Goal: Contribute content

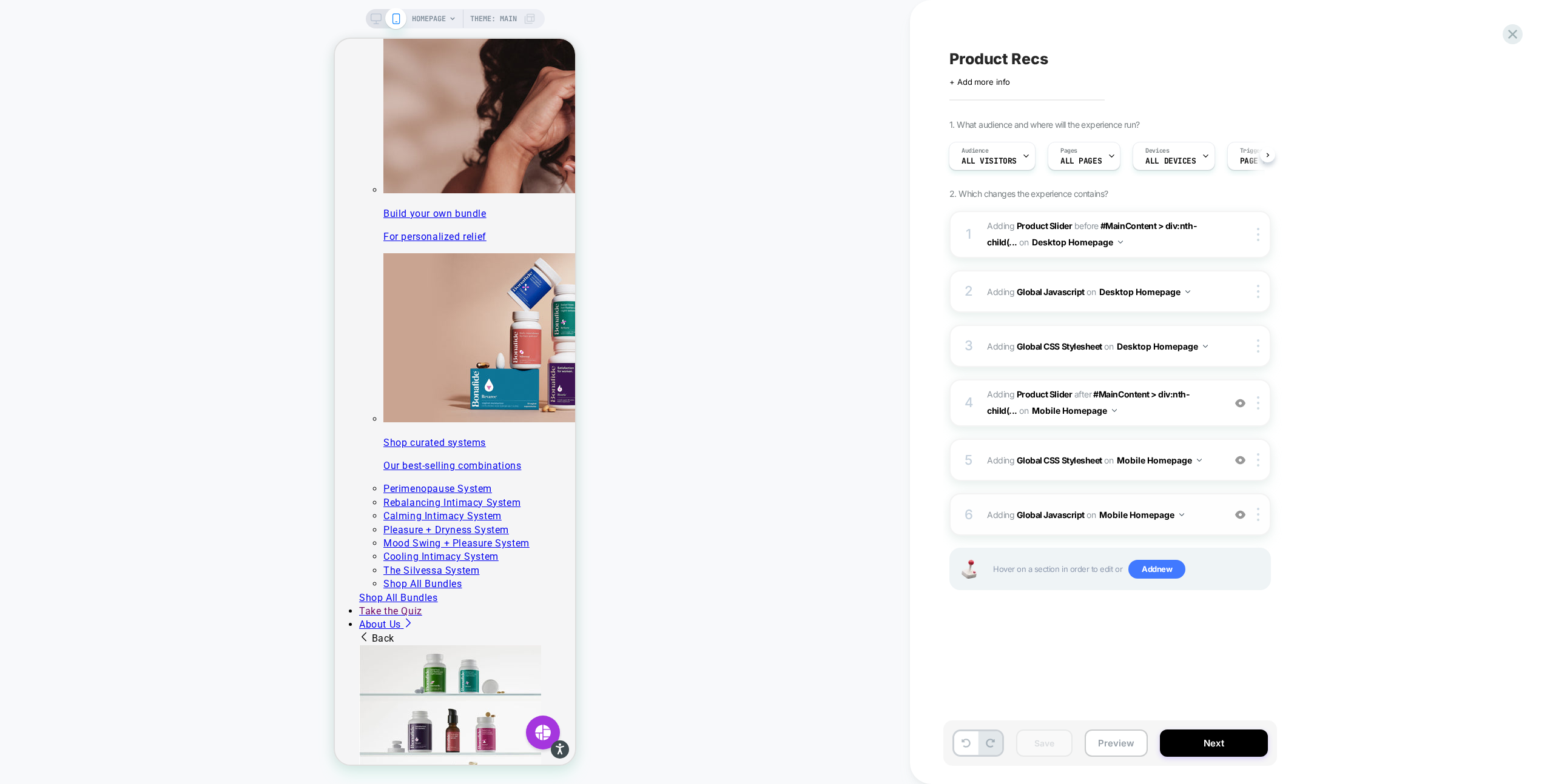
click at [1192, 518] on span "Adding Global Javascript on Mobile Homepage" at bounding box center [1102, 515] width 231 height 18
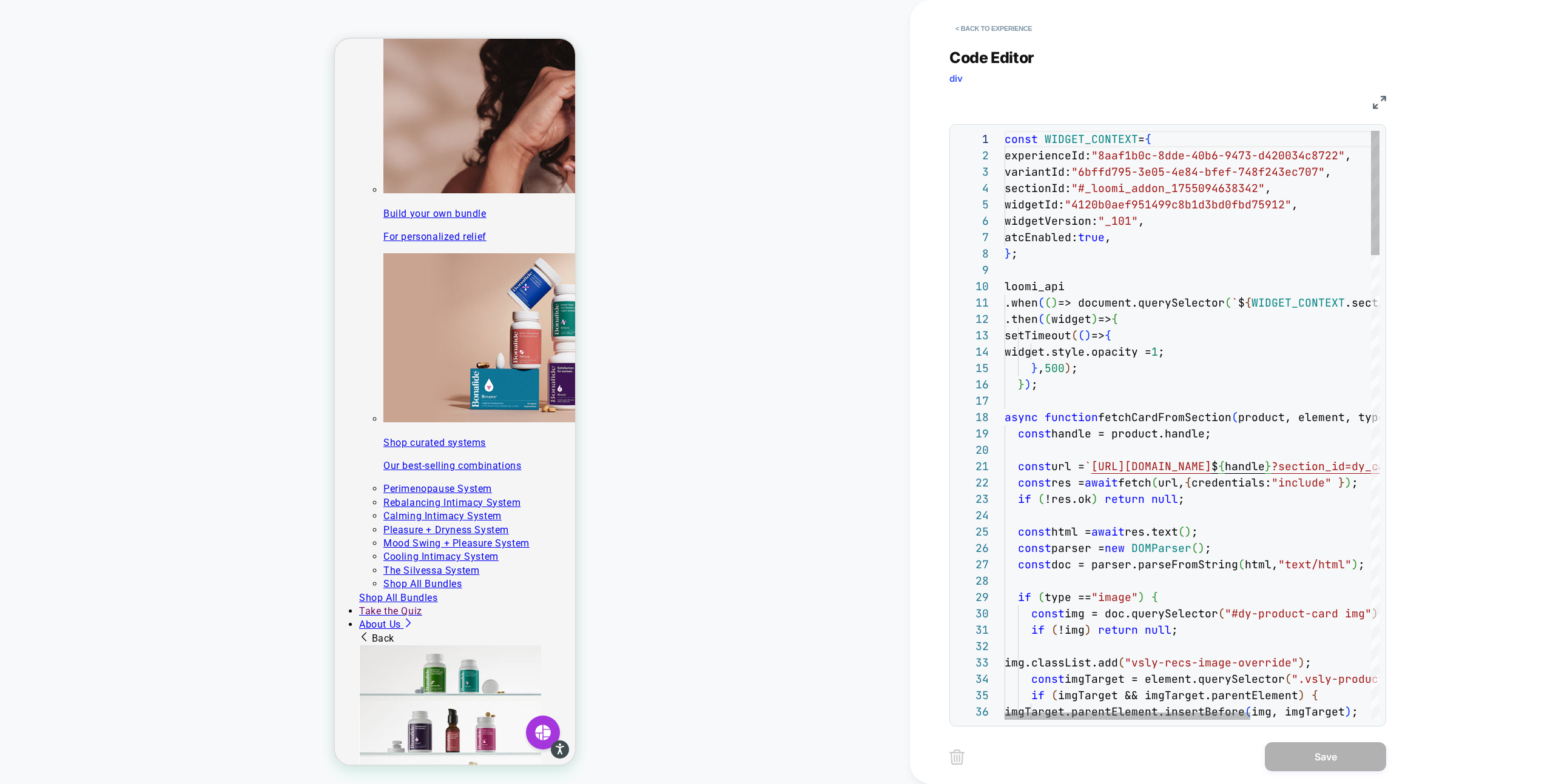
type textarea "**********"
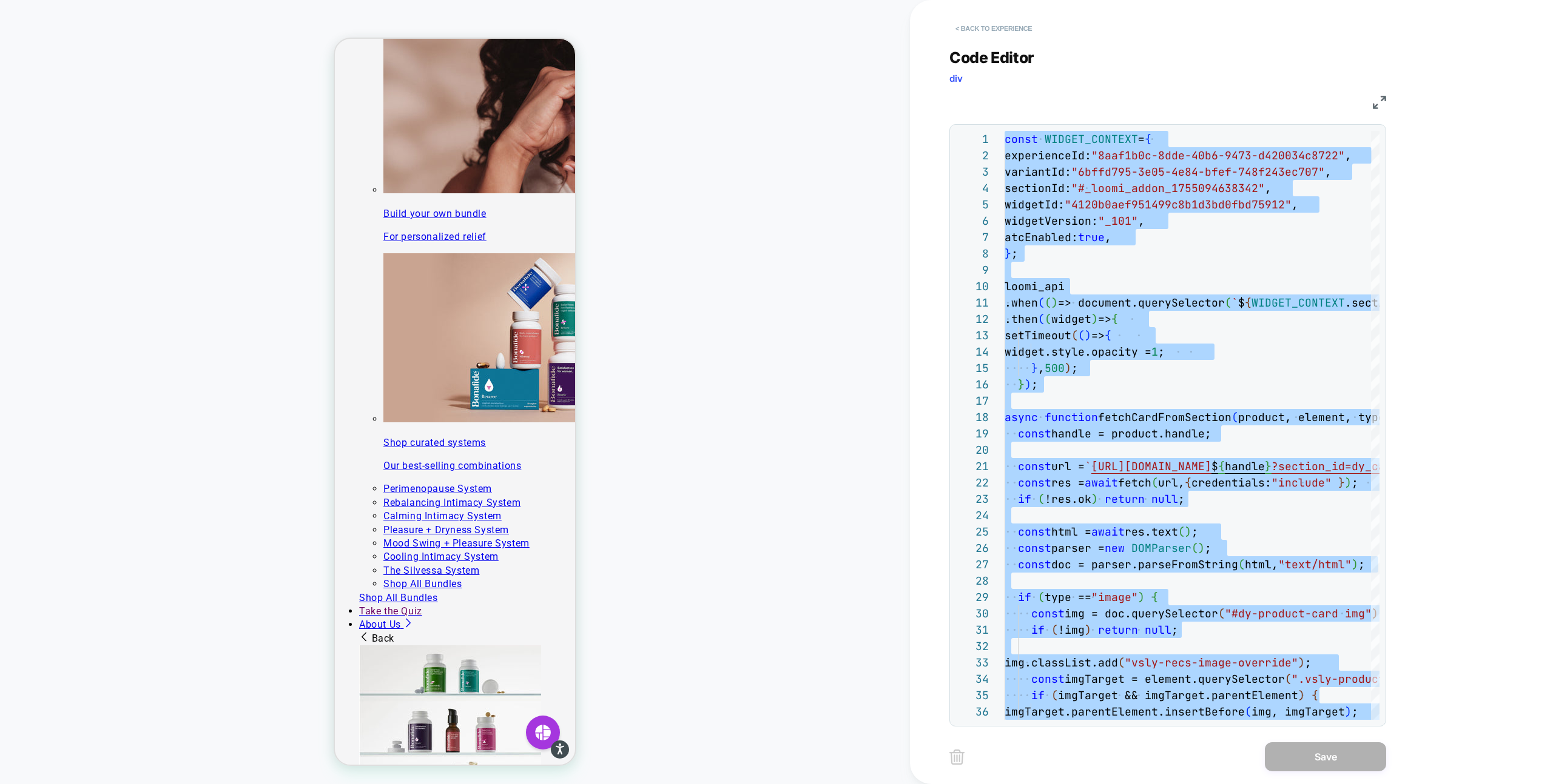
click at [967, 28] on button "< Back to experience" at bounding box center [993, 28] width 89 height 19
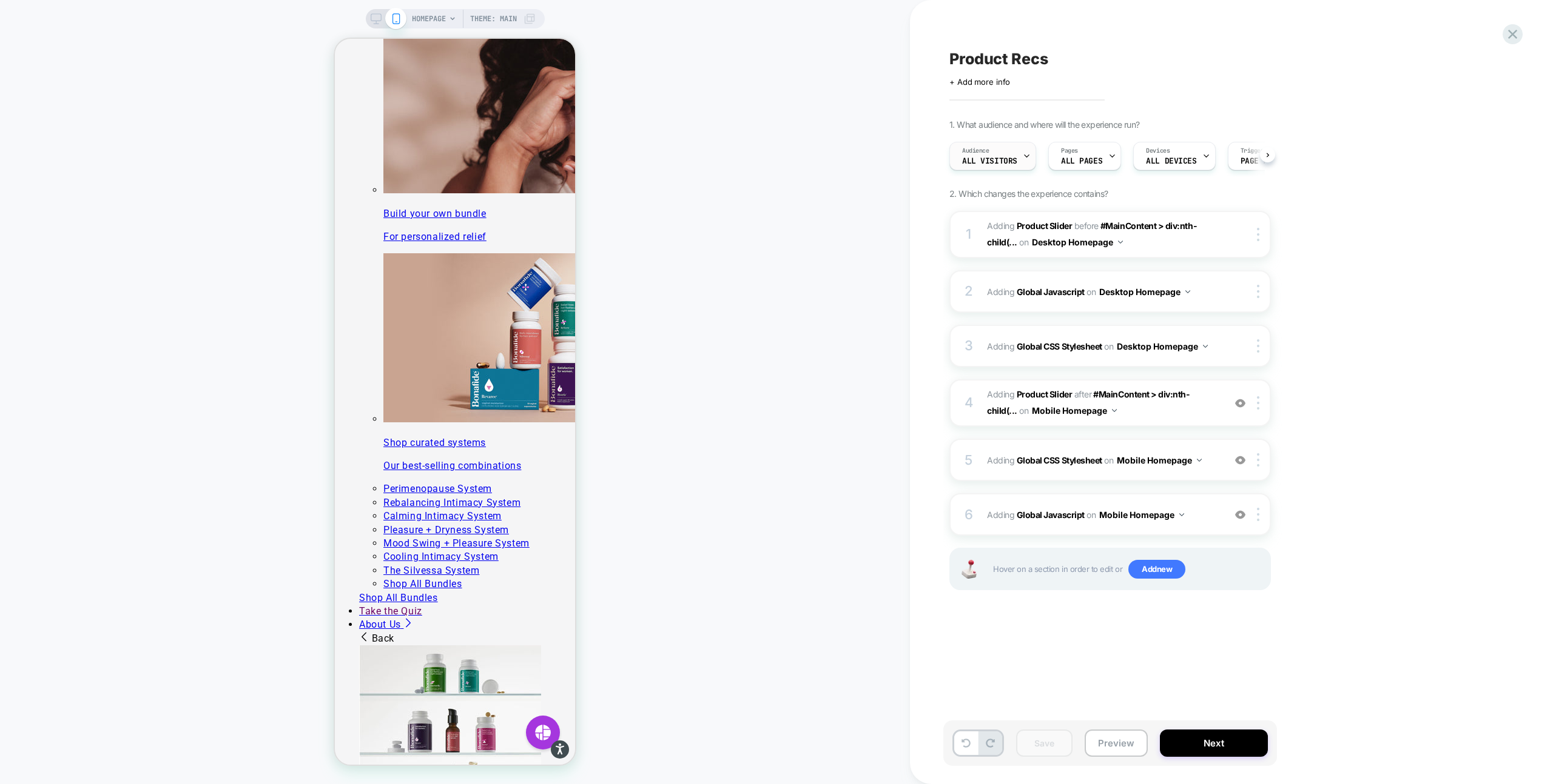
scroll to position [0, 1]
click at [373, 15] on icon at bounding box center [376, 18] width 11 height 11
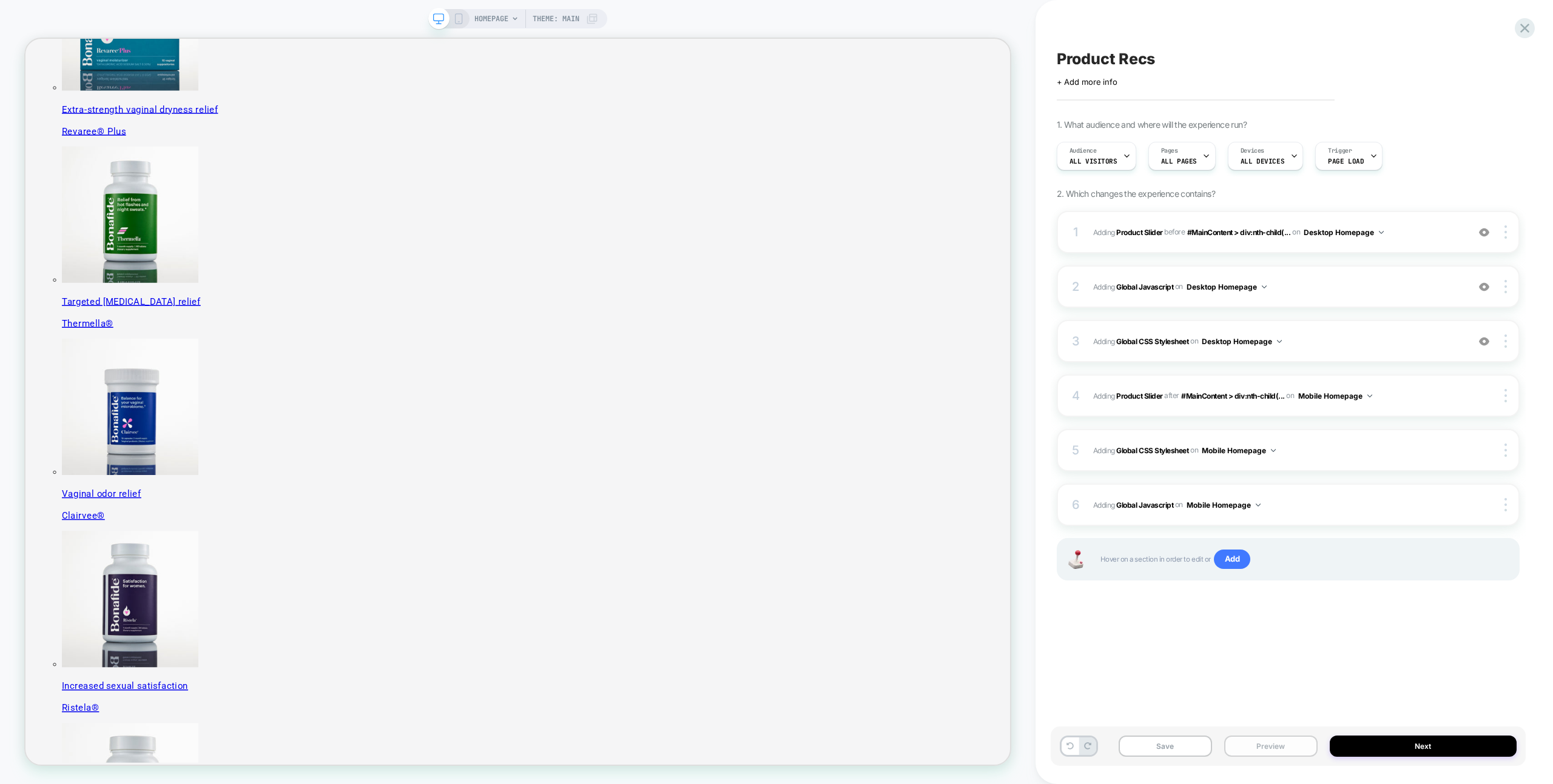
click at [1265, 751] on button "Preview" at bounding box center [1270, 746] width 93 height 21
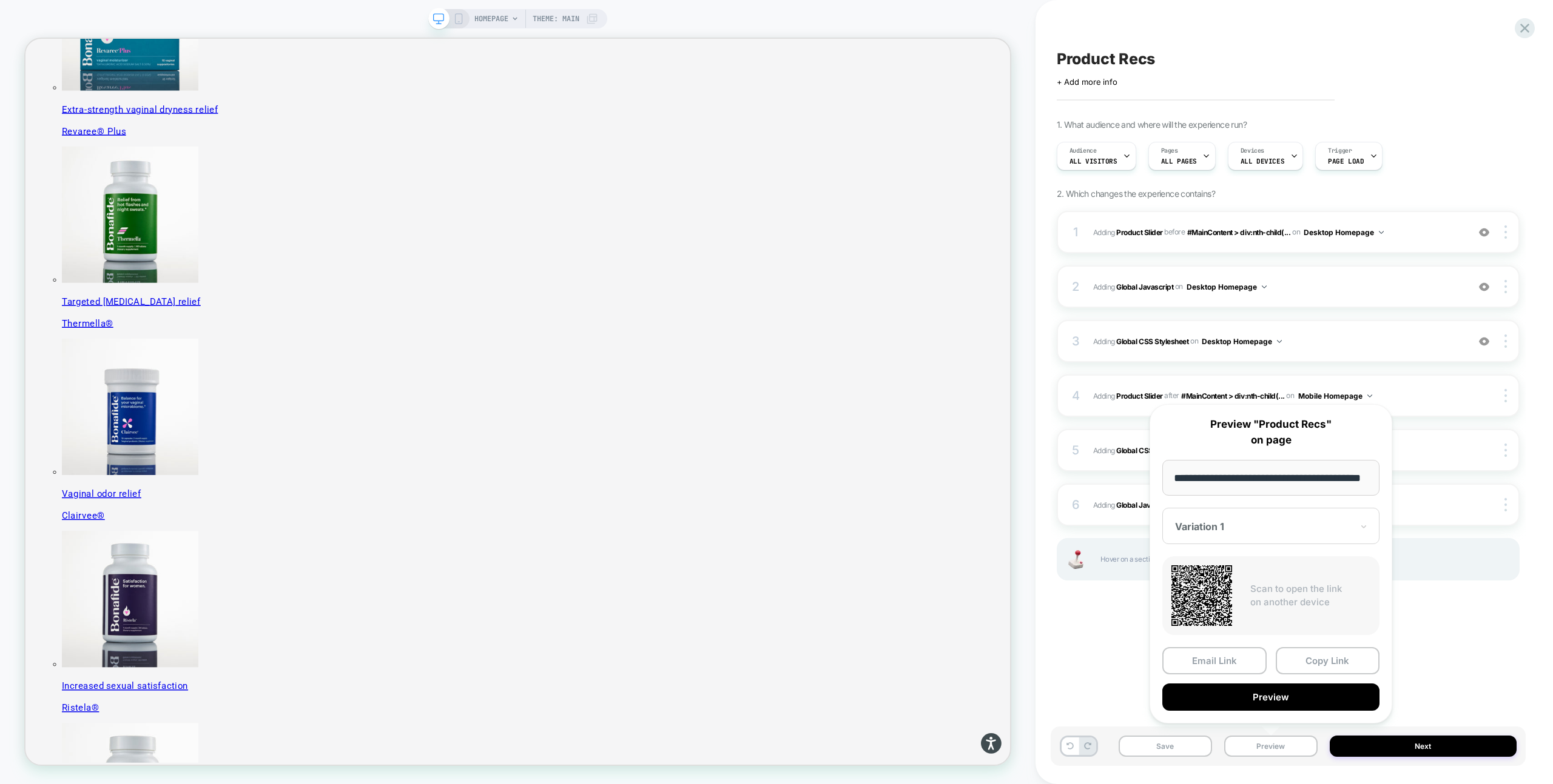
scroll to position [0, 32]
drag, startPoint x: 1319, startPoint y: 479, endPoint x: 1427, endPoint y: 479, distance: 108.0
click at [1427, 479] on body "HOMEPAGE Theme: MAIN Product Recs Click to edit experience details + Add more i…" at bounding box center [776, 392] width 1553 height 784
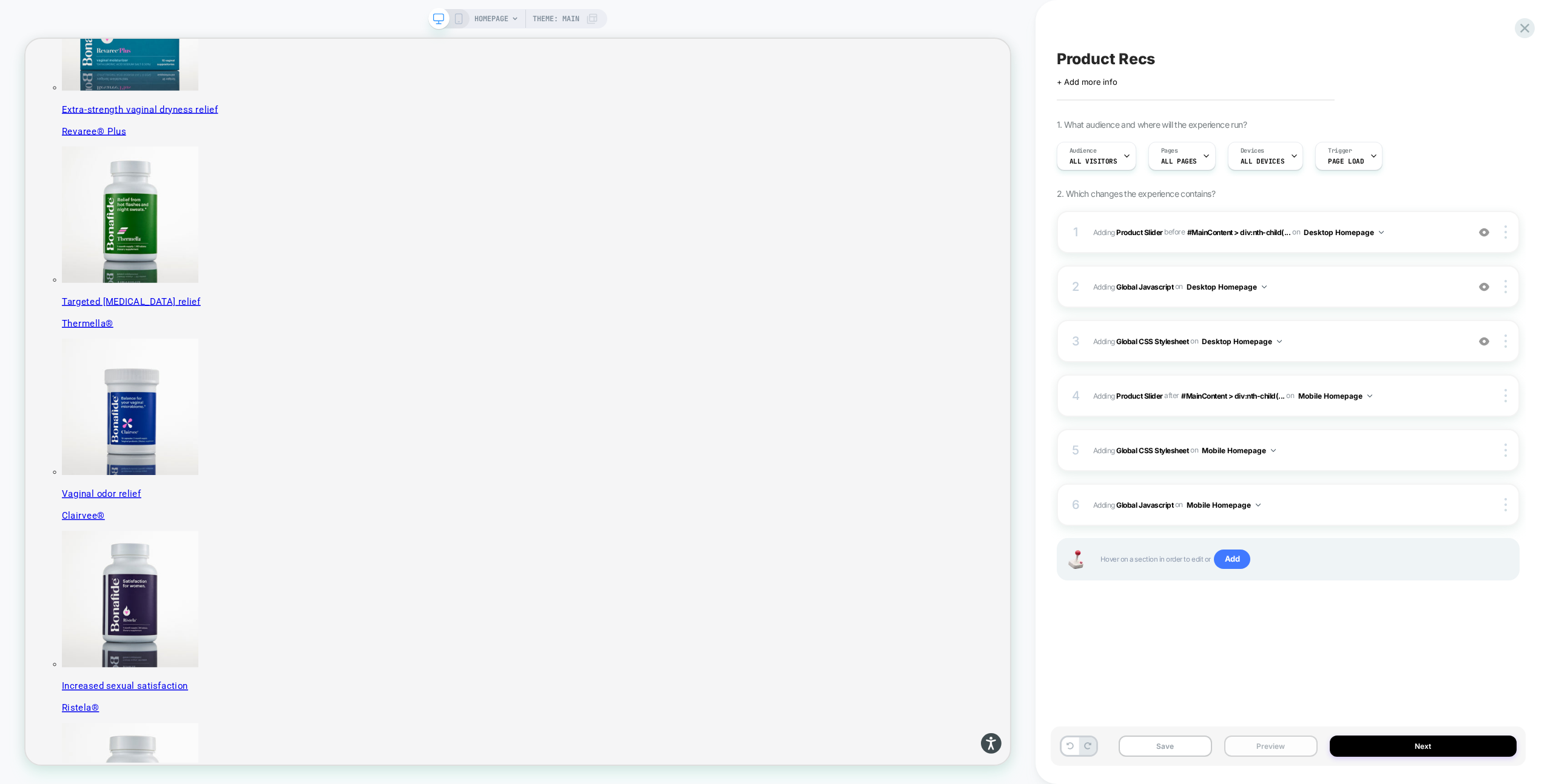
click at [1248, 745] on button "Preview" at bounding box center [1270, 746] width 93 height 21
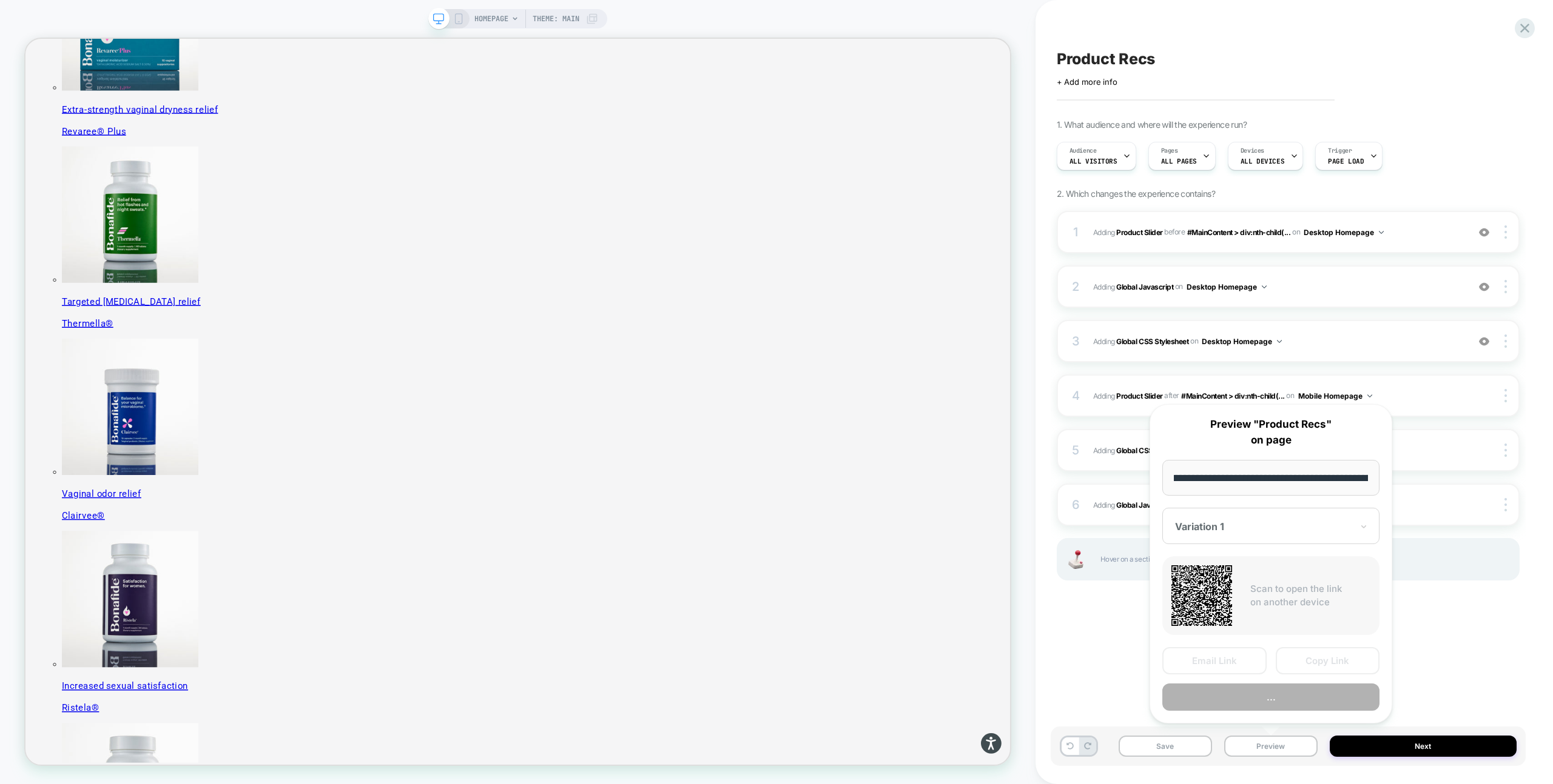
scroll to position [0, 104]
type input "**********"
click at [1330, 698] on button "Preview" at bounding box center [1270, 697] width 217 height 27
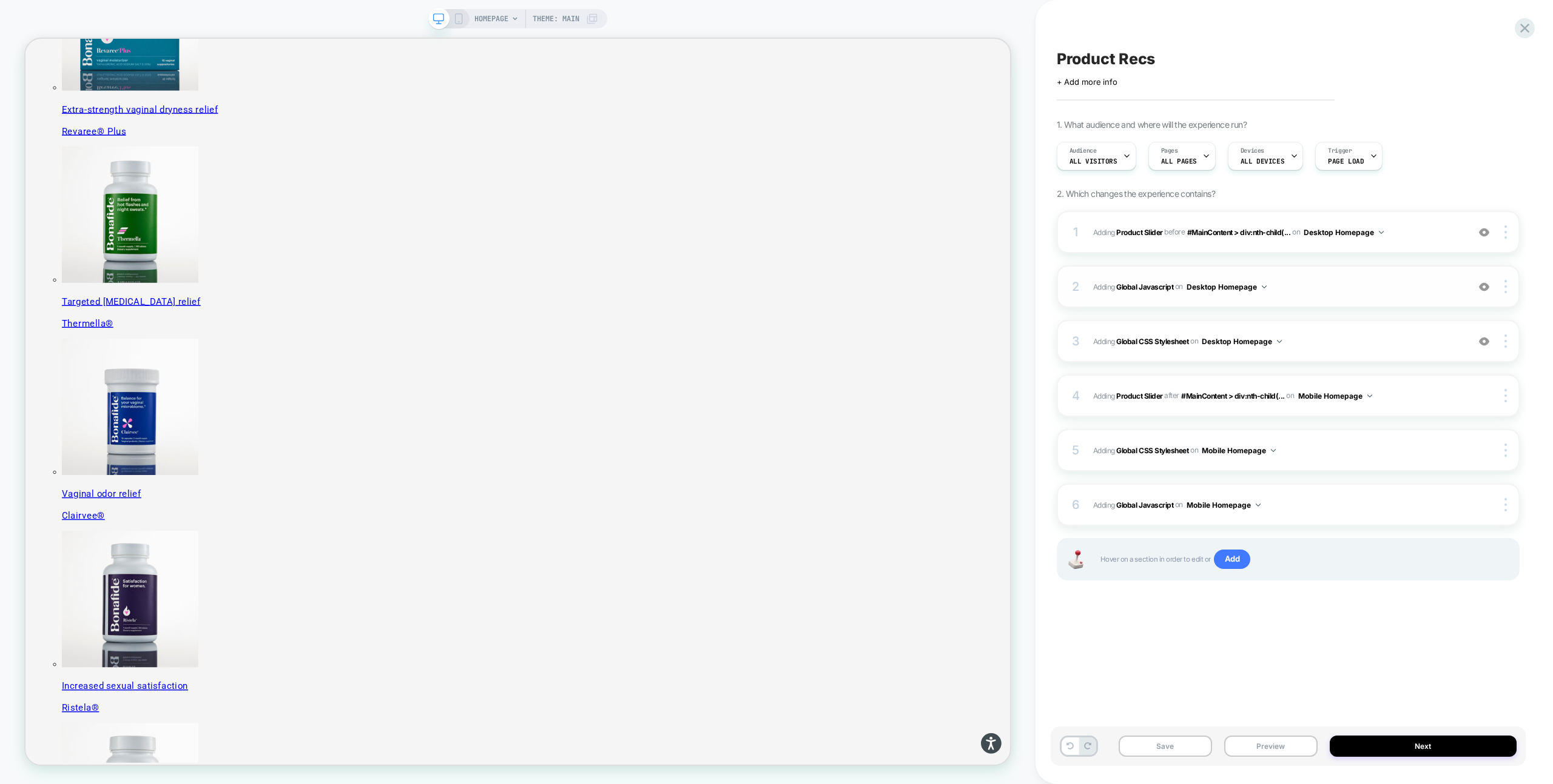
click at [1343, 293] on span "Adding Global Javascript on Desktop Homepage" at bounding box center [1277, 286] width 369 height 15
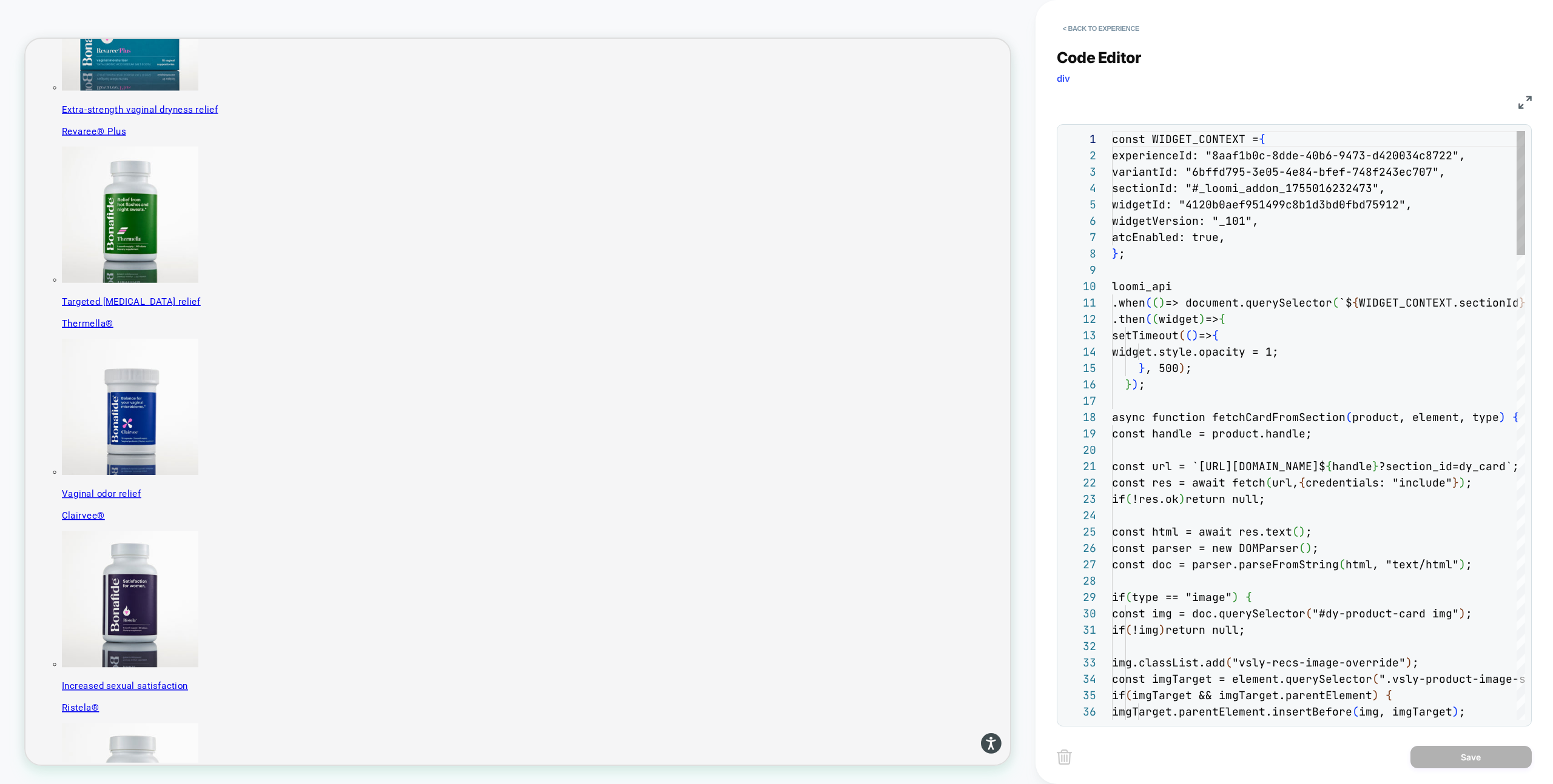
scroll to position [163, 0]
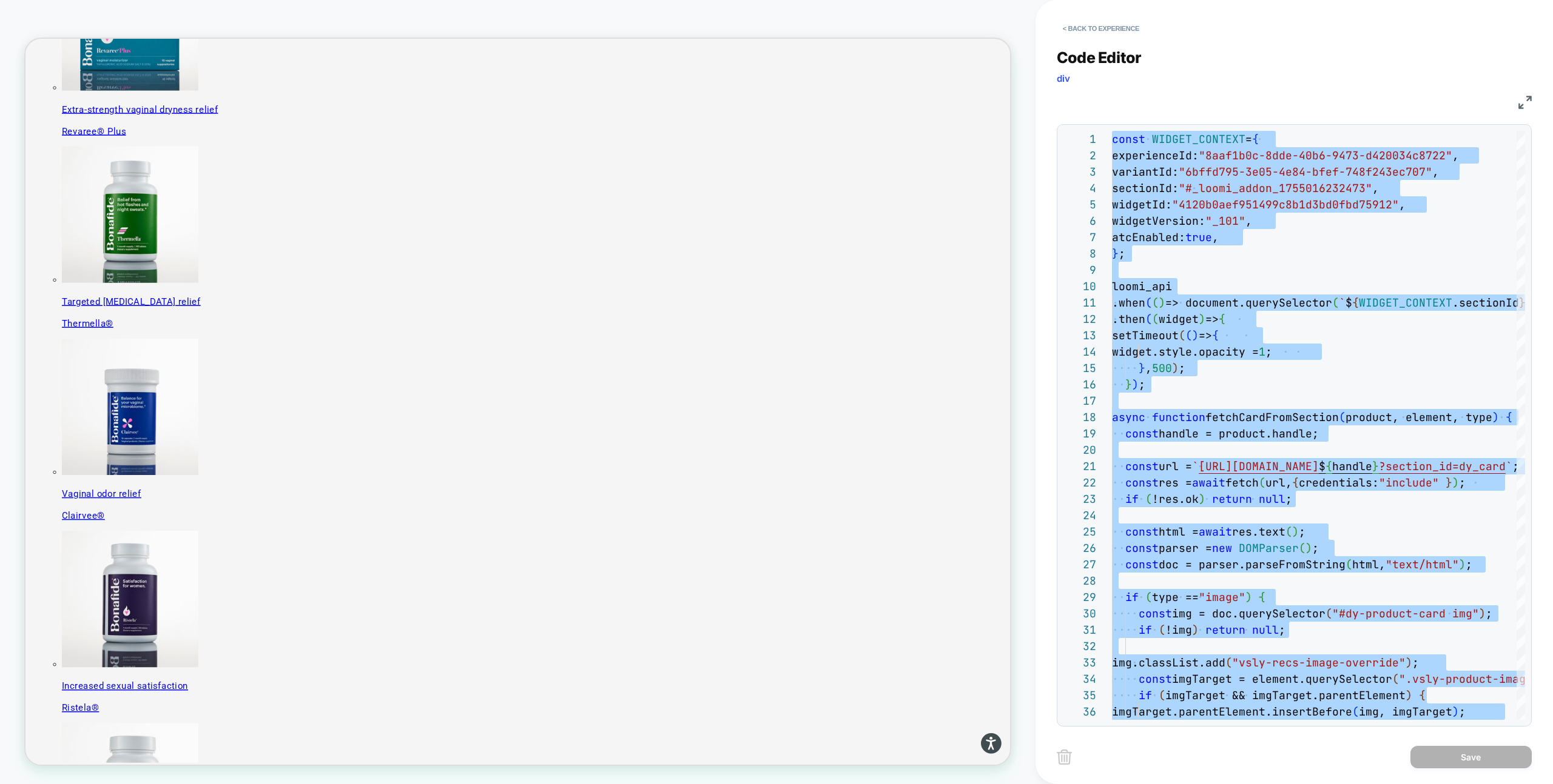
scroll to position [173, 0]
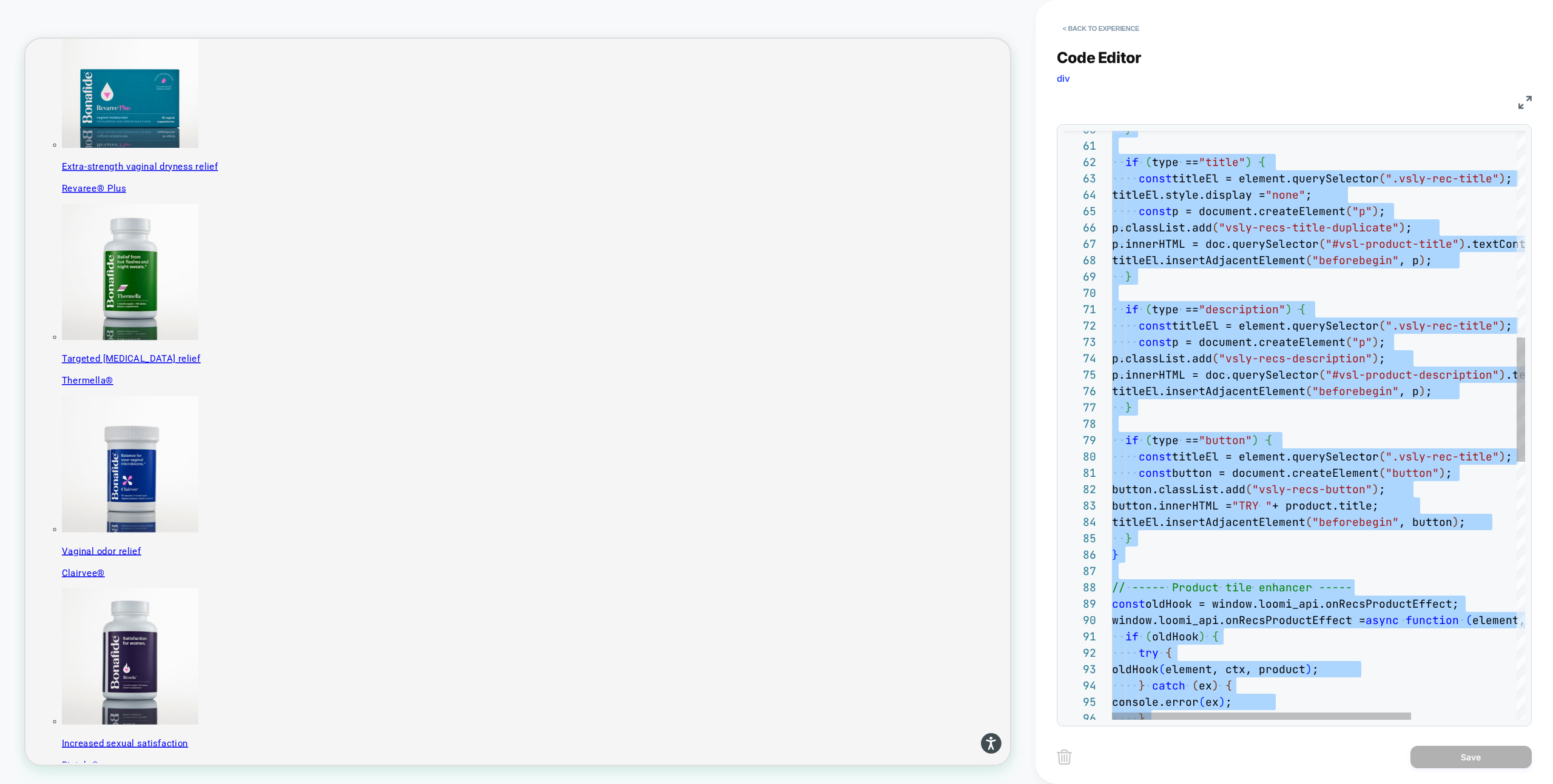
scroll to position [0, 0]
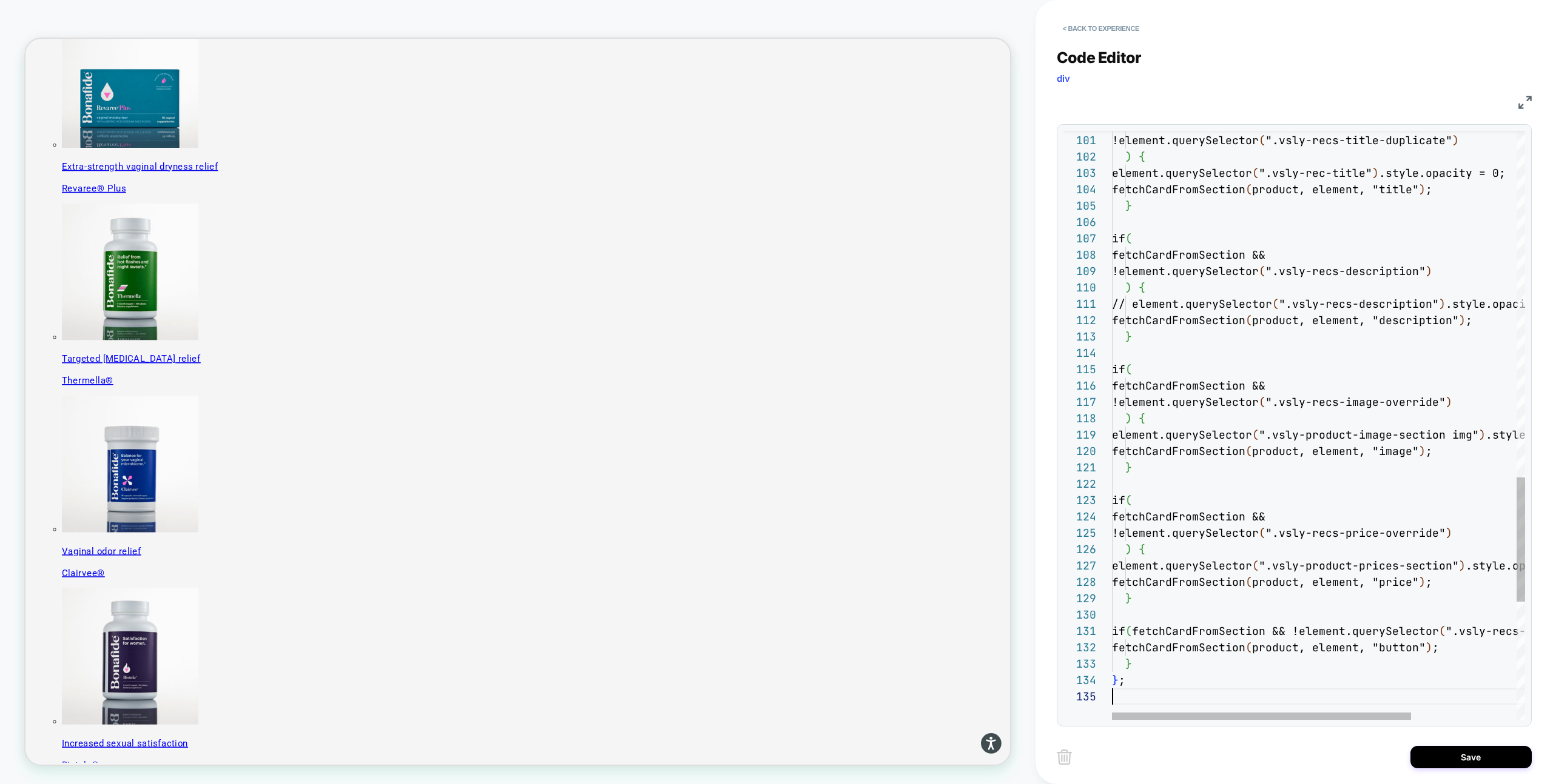
type textarea "**********"
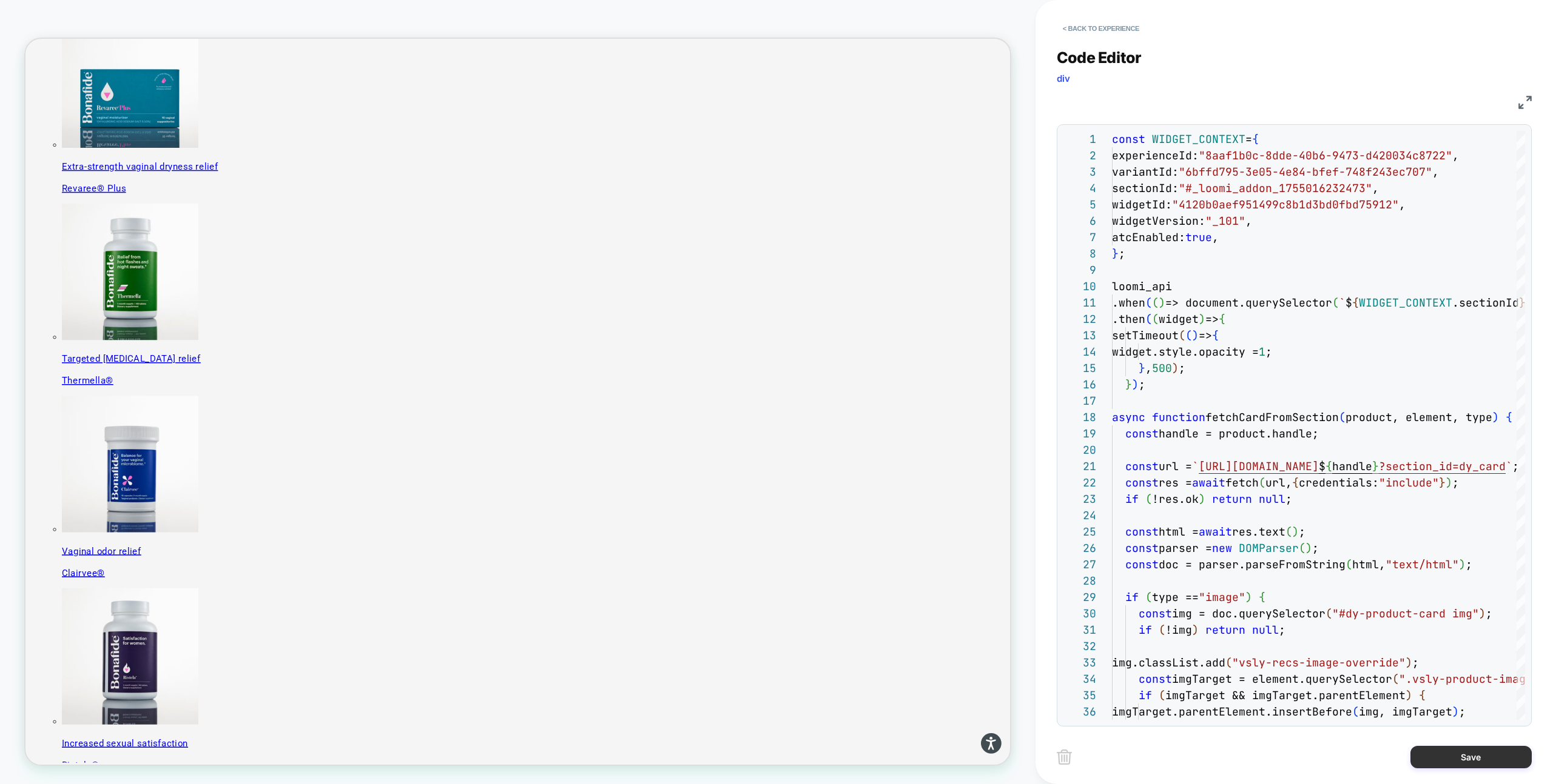
click at [1465, 757] on button "Save" at bounding box center [1470, 758] width 121 height 23
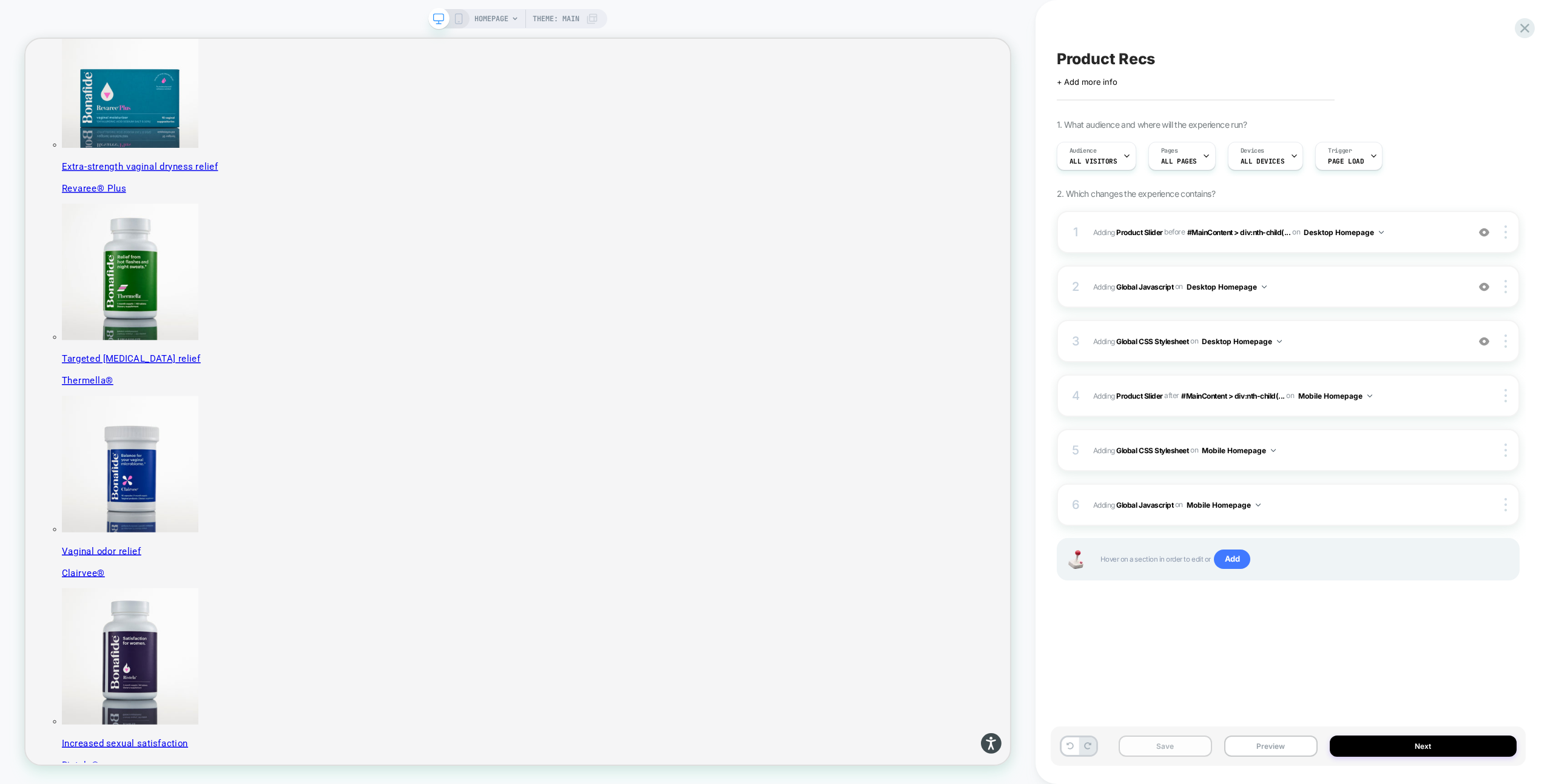
click at [1188, 748] on button "Save" at bounding box center [1165, 746] width 93 height 21
click at [1269, 733] on div "Save Preview Next" at bounding box center [1288, 746] width 475 height 40
click at [1270, 748] on button "Preview" at bounding box center [1270, 746] width 93 height 21
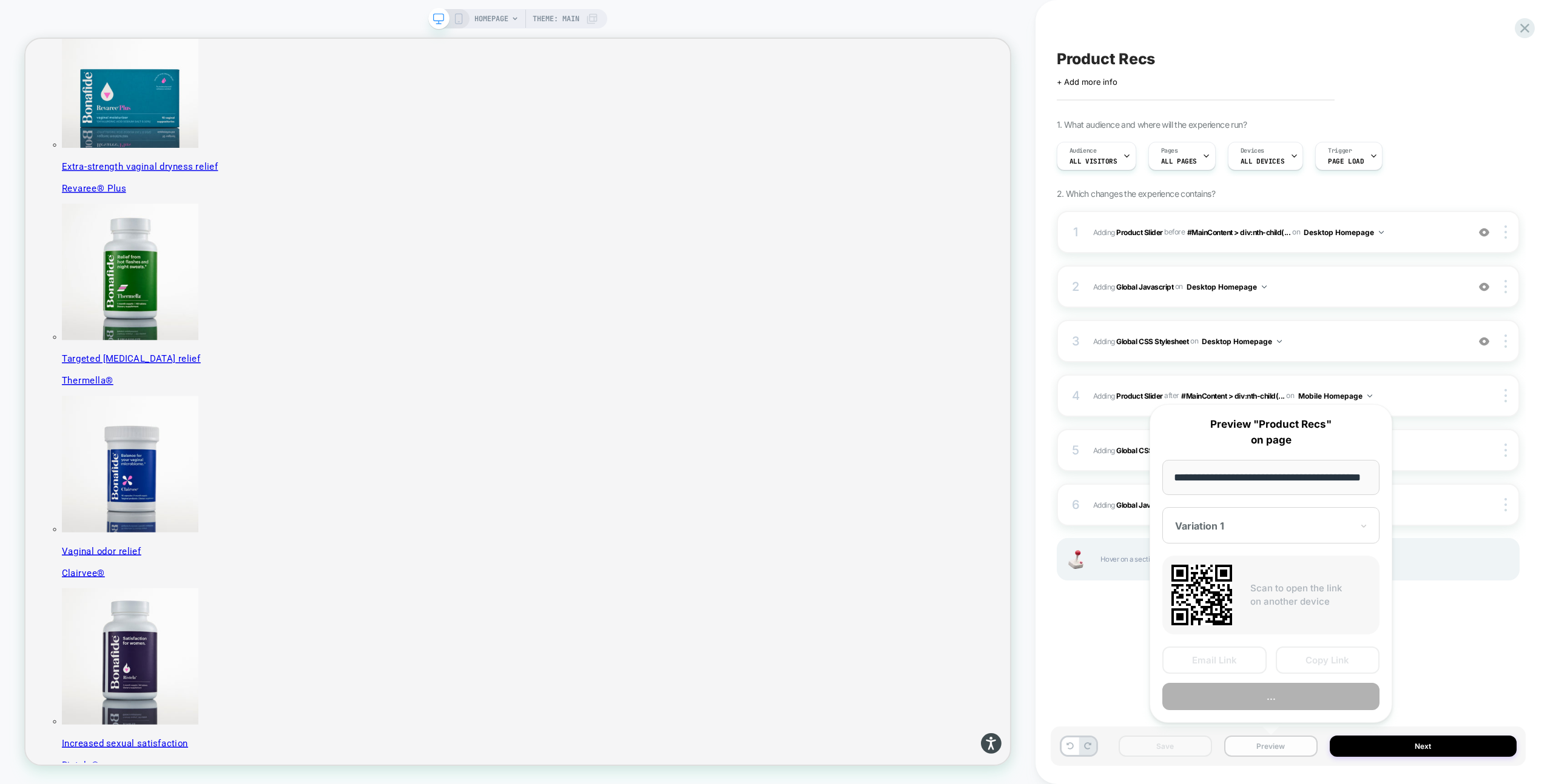
scroll to position [0, 32]
click at [1251, 701] on button "Preview" at bounding box center [1270, 697] width 217 height 27
